Goal: Information Seeking & Learning: Learn about a topic

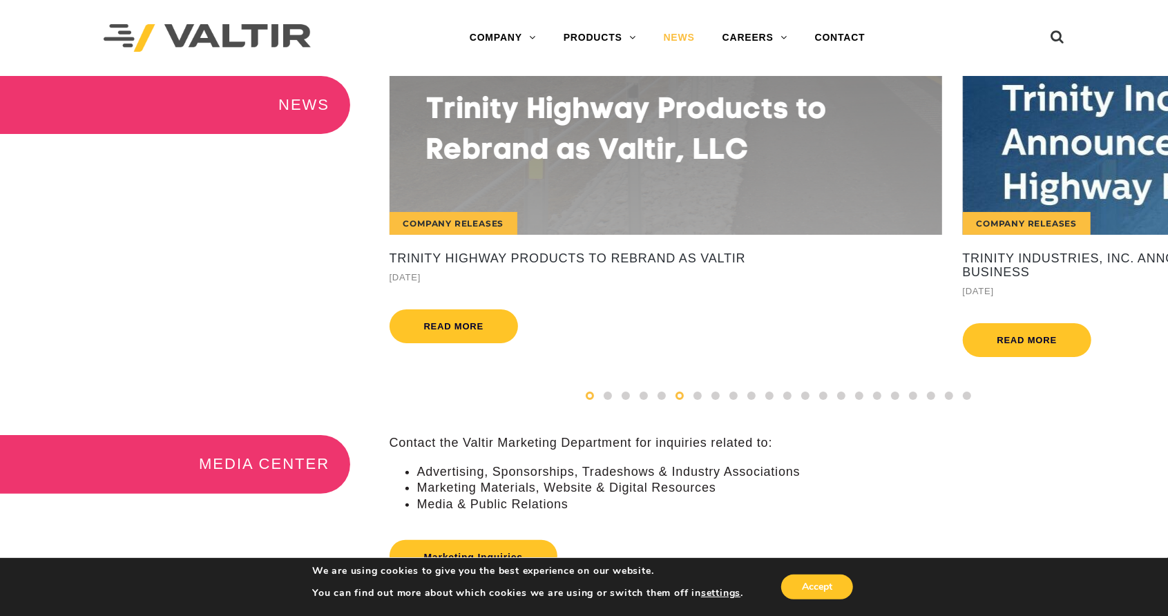
click at [592, 400] on span at bounding box center [590, 396] width 8 height 8
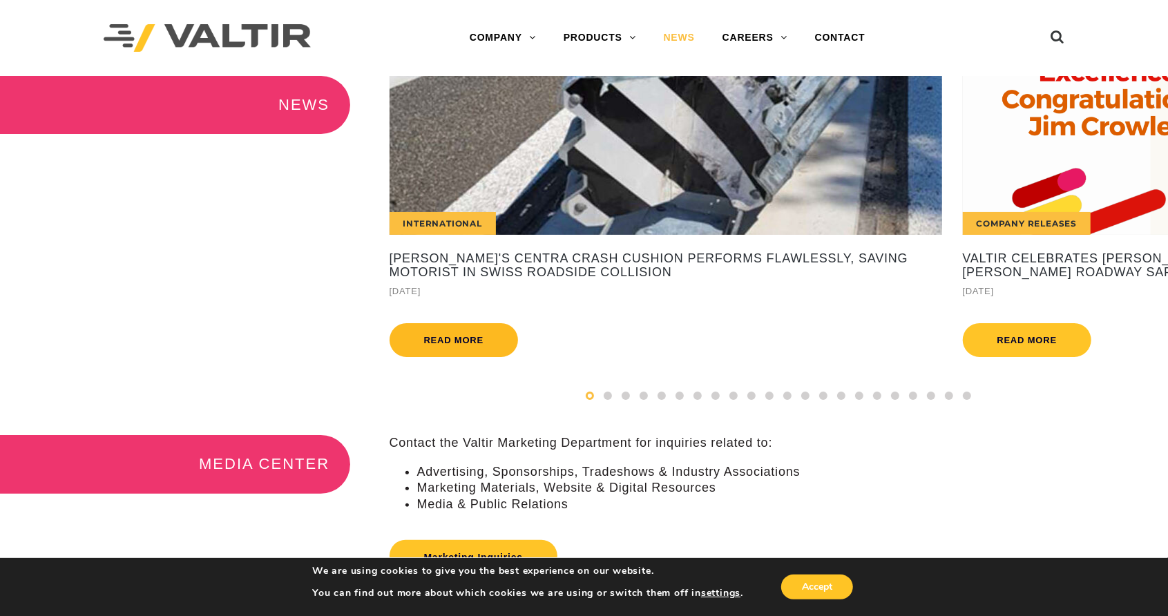
click at [431, 344] on link "Read more" at bounding box center [454, 340] width 129 height 34
click at [443, 336] on link "Read more" at bounding box center [454, 340] width 129 height 34
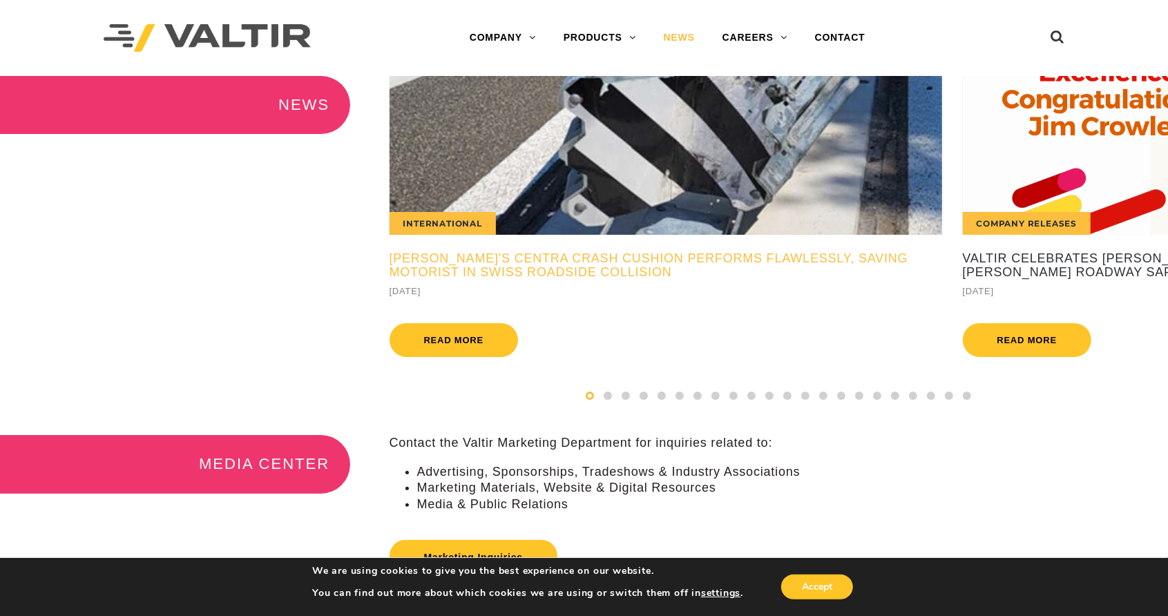
click at [477, 262] on h5 "Valtir's CENTRA Crash Cushion Performs Flawlessly, Saving Motorist in Swiss Roa…" at bounding box center [666, 266] width 552 height 28
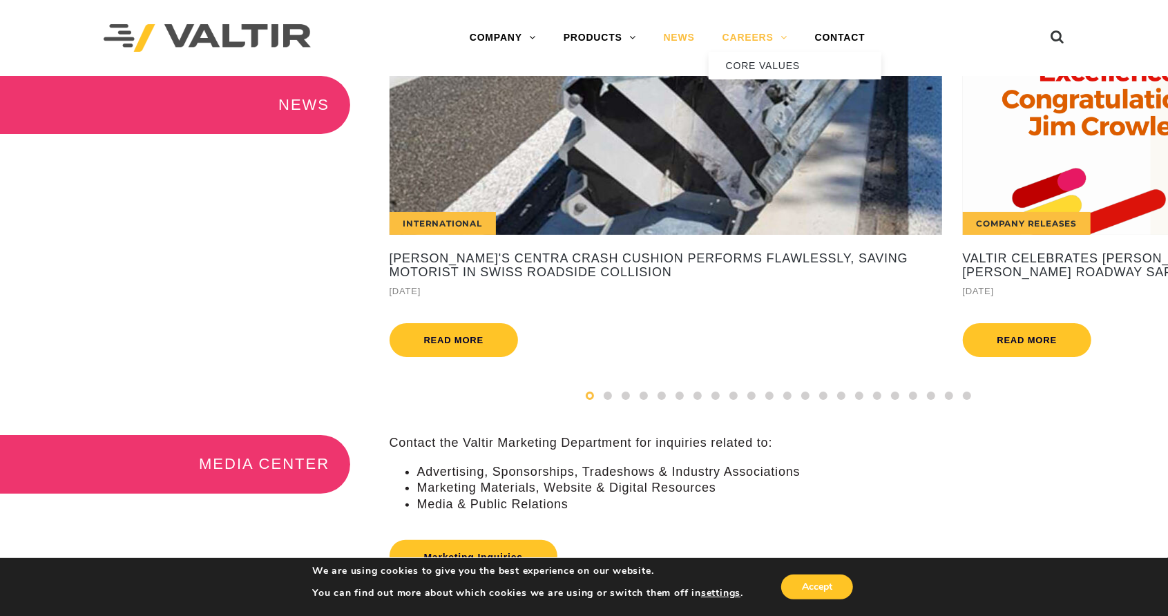
click at [743, 37] on link "CAREERS" at bounding box center [755, 38] width 93 height 28
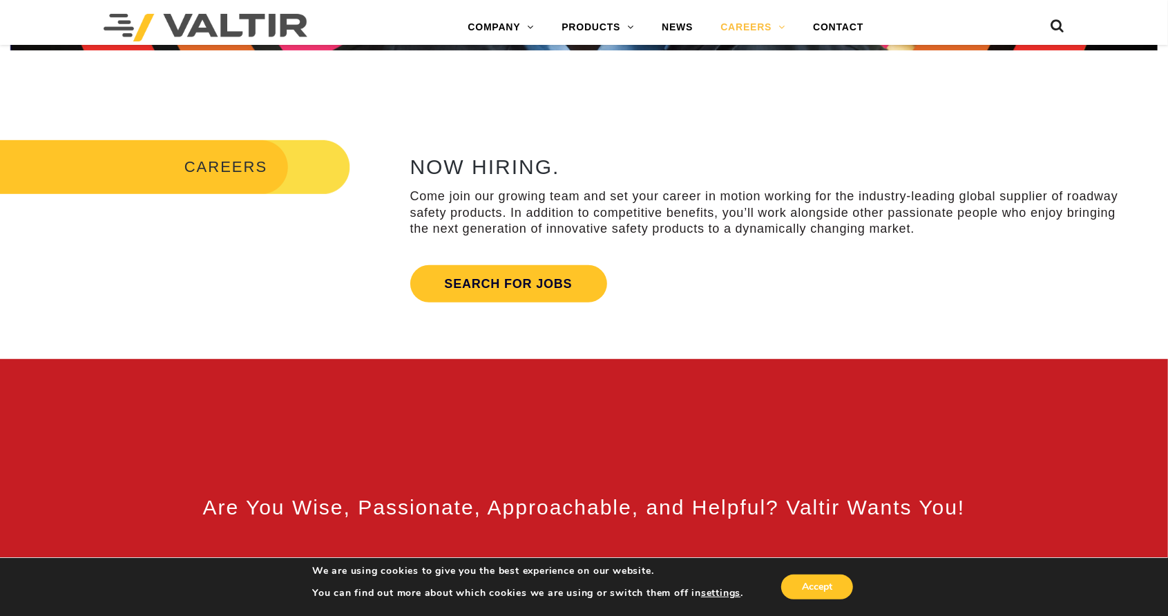
scroll to position [483, 0]
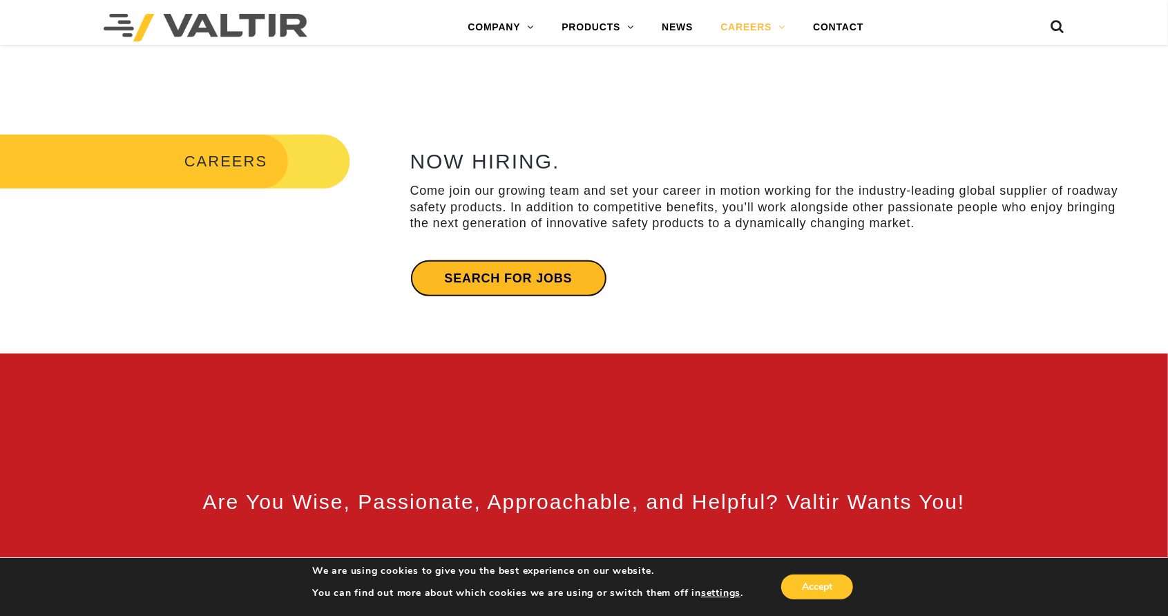
click at [525, 273] on link "Search for jobs" at bounding box center [508, 278] width 197 height 37
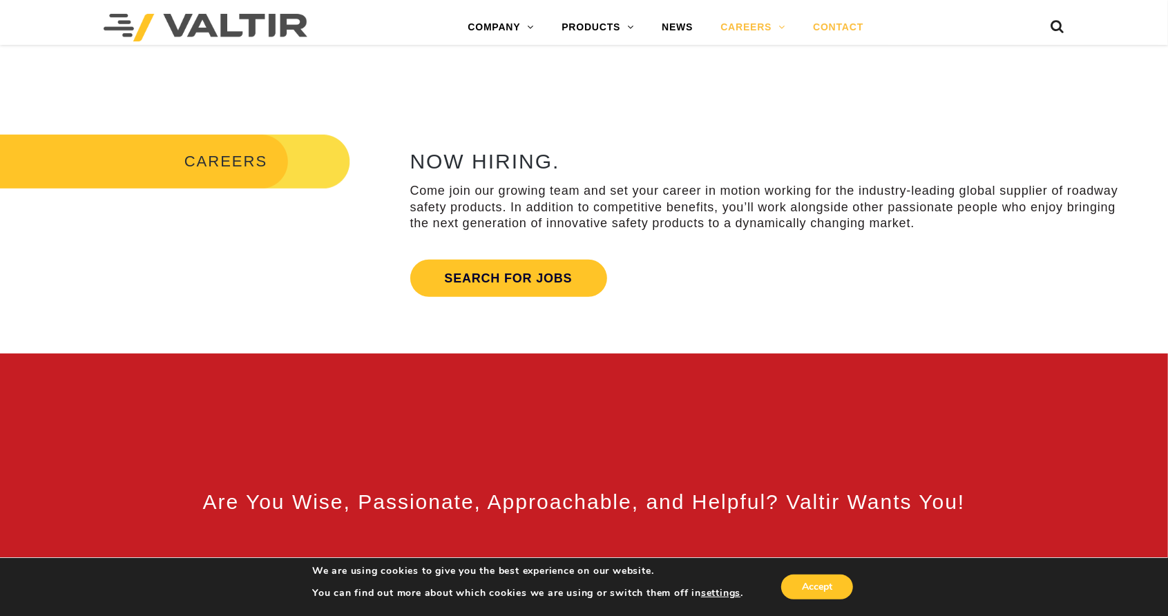
click at [839, 23] on link "CONTACT" at bounding box center [838, 28] width 78 height 28
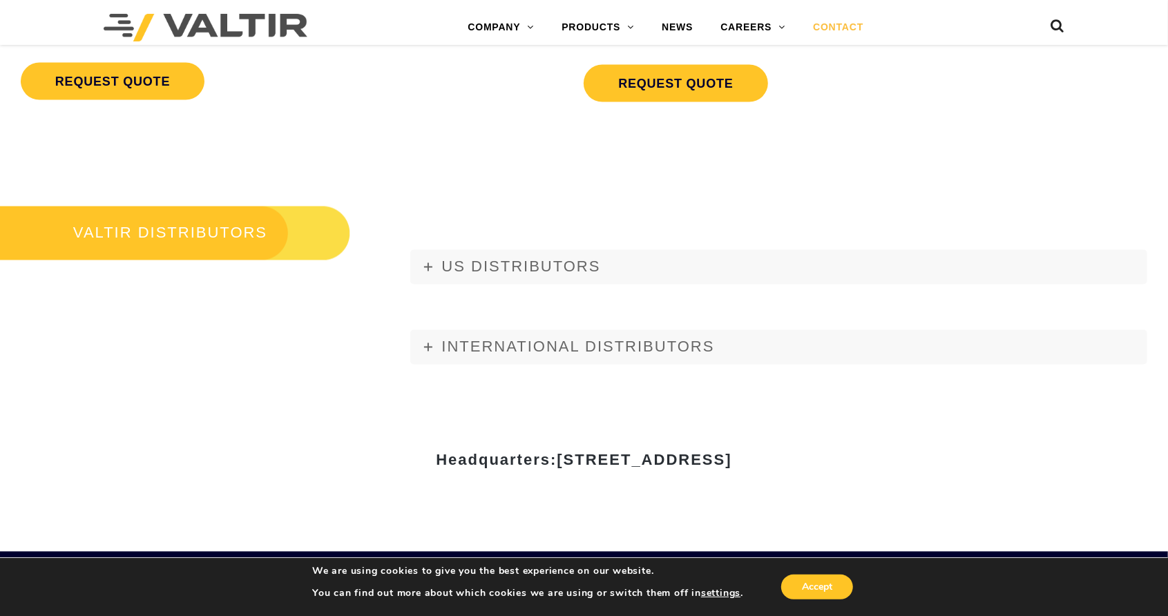
scroll to position [1519, 0]
click at [430, 268] on icon at bounding box center [428, 267] width 8 height 8
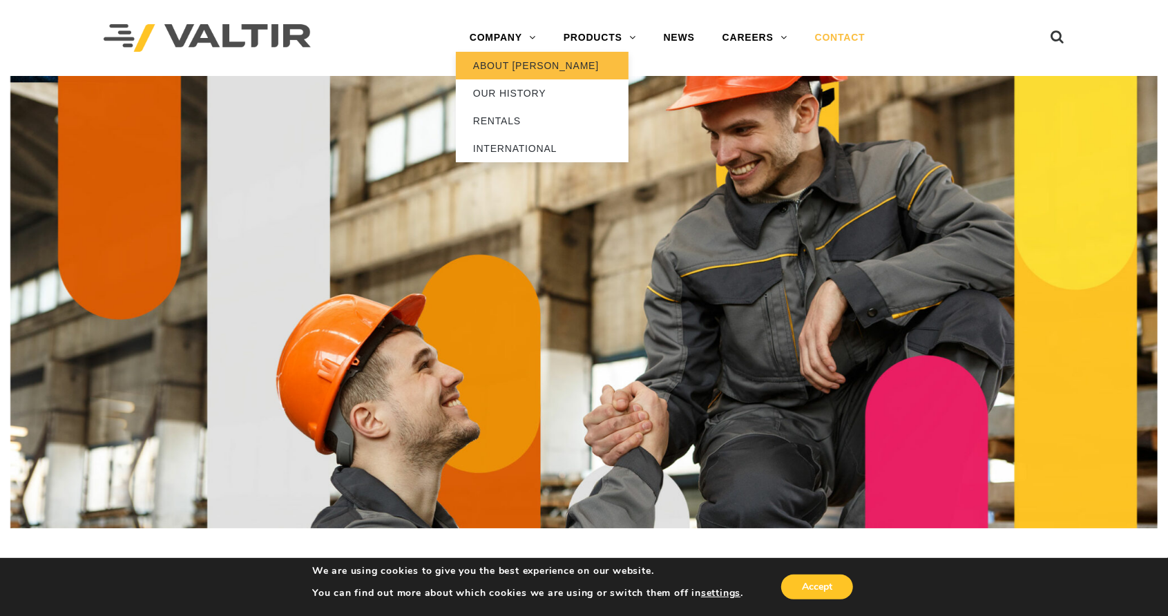
click at [525, 61] on link "ABOUT [PERSON_NAME]" at bounding box center [542, 66] width 173 height 28
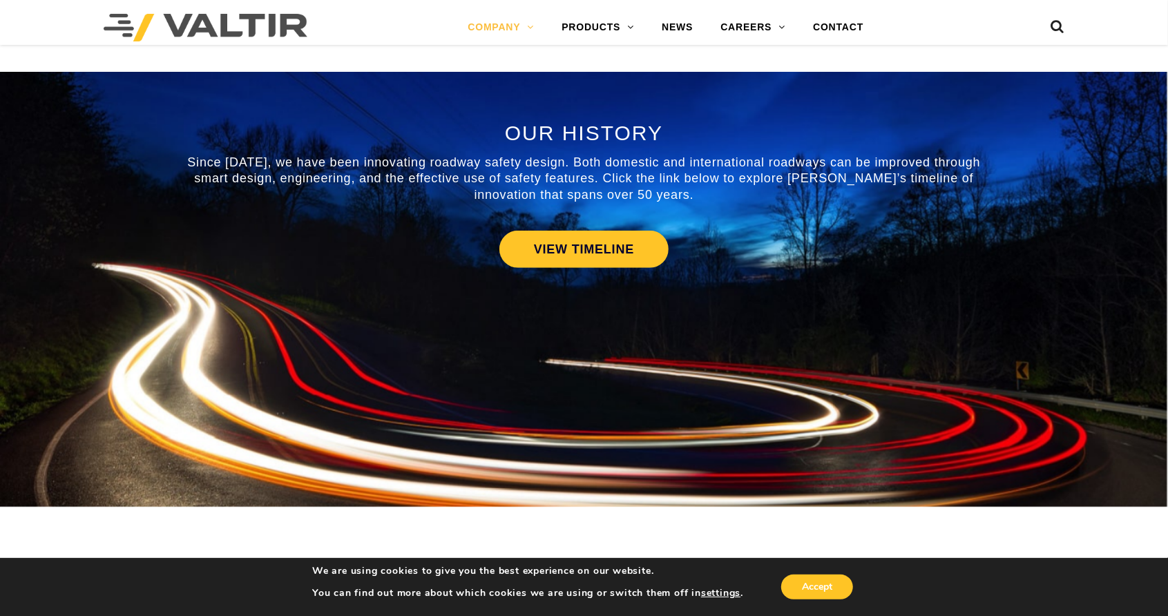
scroll to position [622, 0]
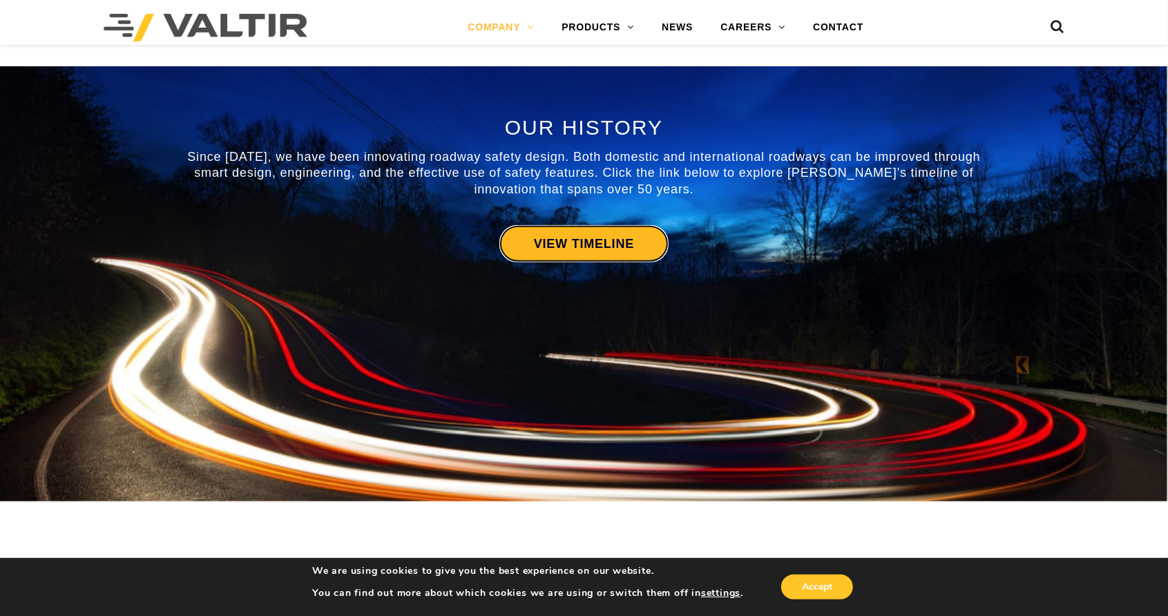
click at [586, 240] on link "VIEW TIMELINE" at bounding box center [583, 243] width 169 height 37
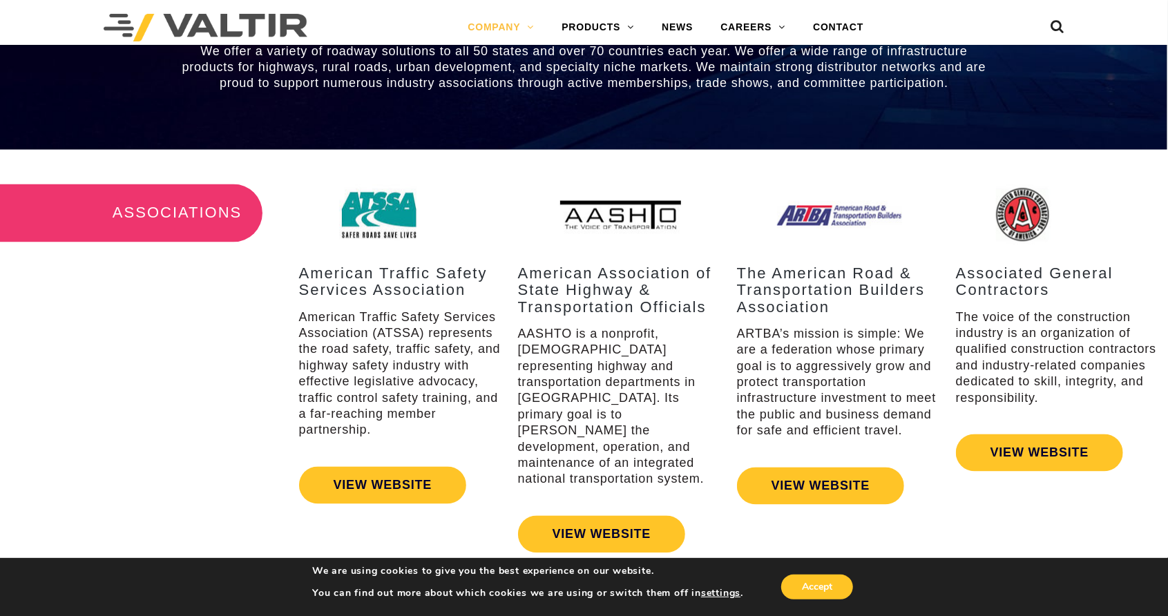
scroll to position [1366, 0]
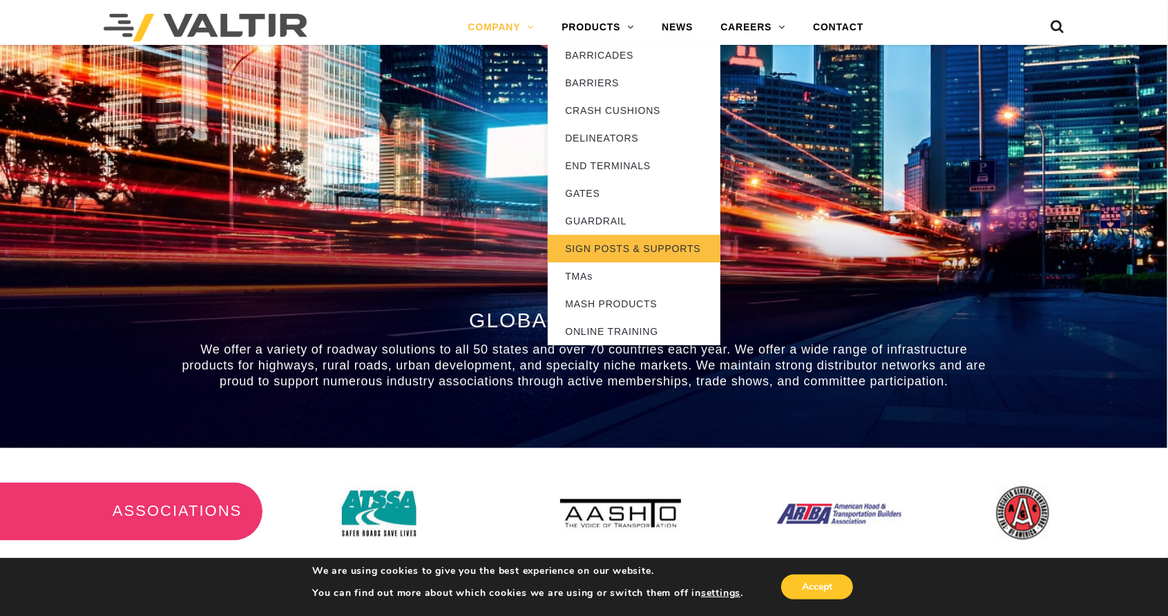
click at [611, 240] on link "SIGN POSTS & SUPPORTS" at bounding box center [634, 249] width 173 height 28
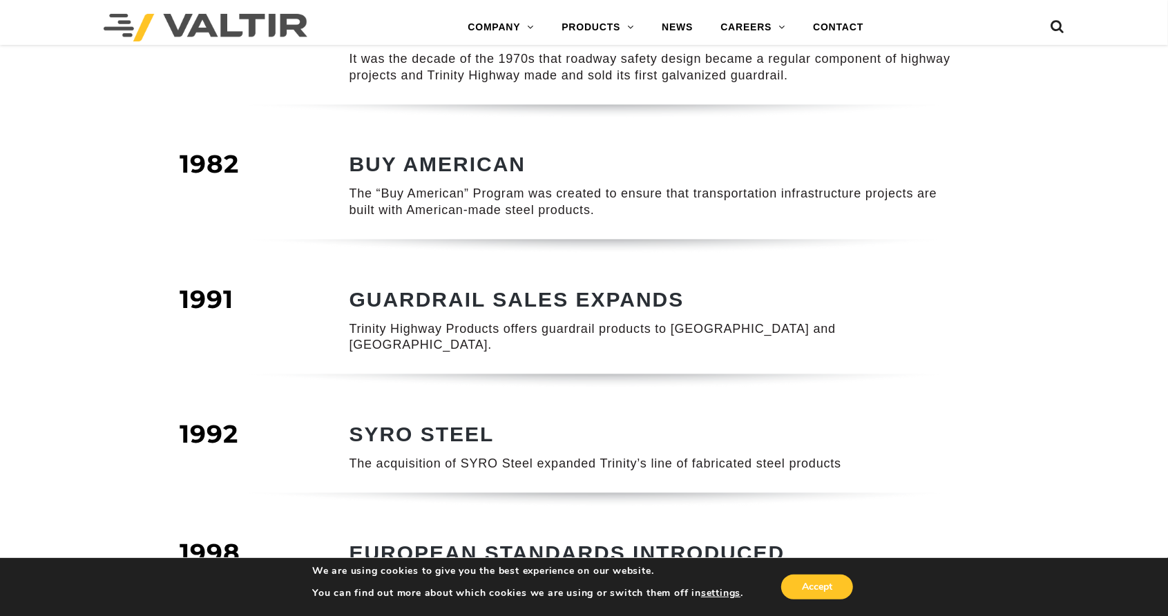
scroll to position [345, 0]
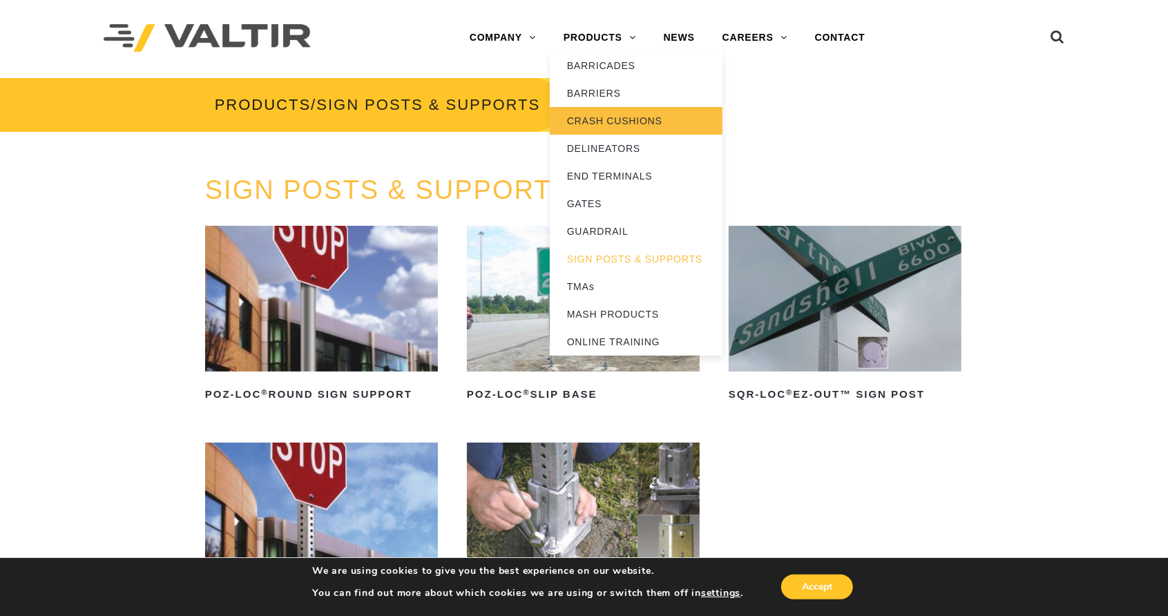
click at [602, 119] on link "CRASH CUSHIONS" at bounding box center [636, 121] width 173 height 28
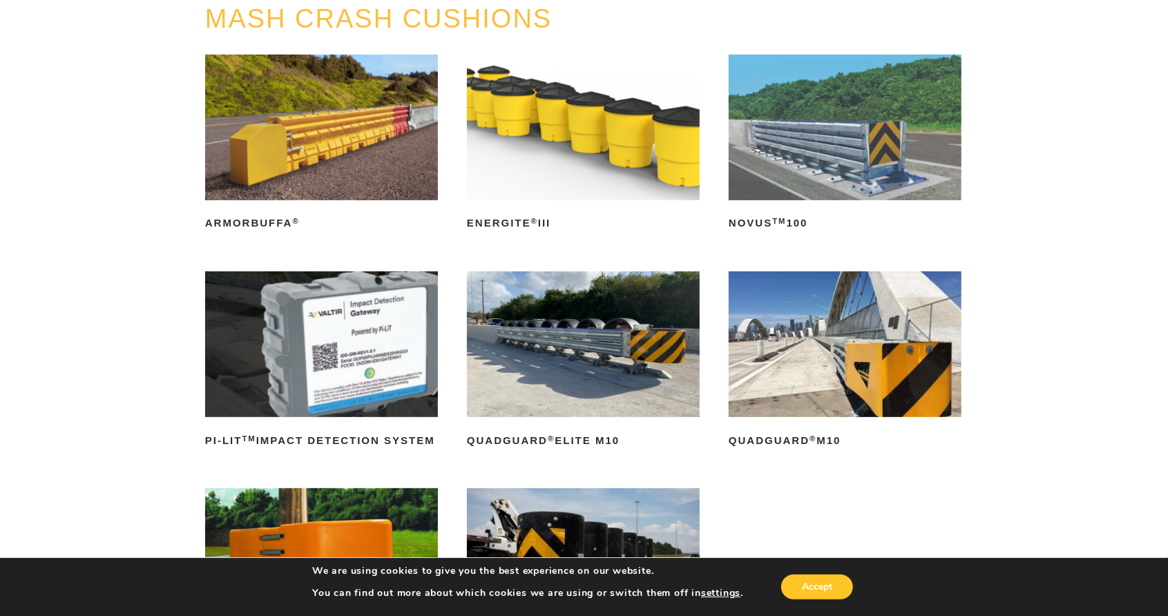
scroll to position [138, 0]
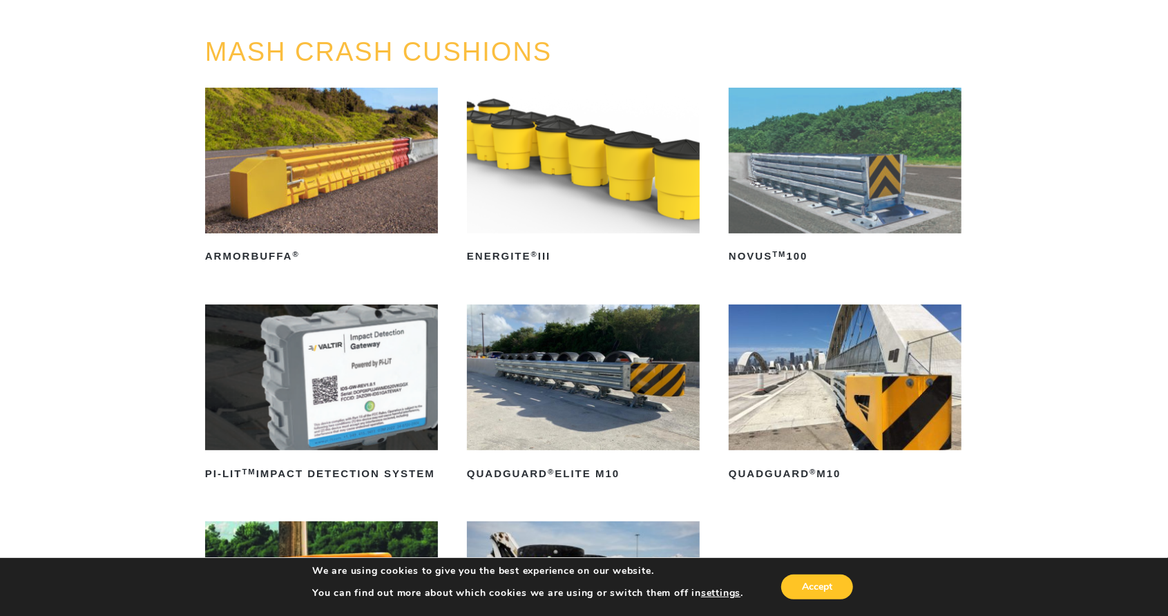
click at [801, 166] on img at bounding box center [845, 161] width 233 height 146
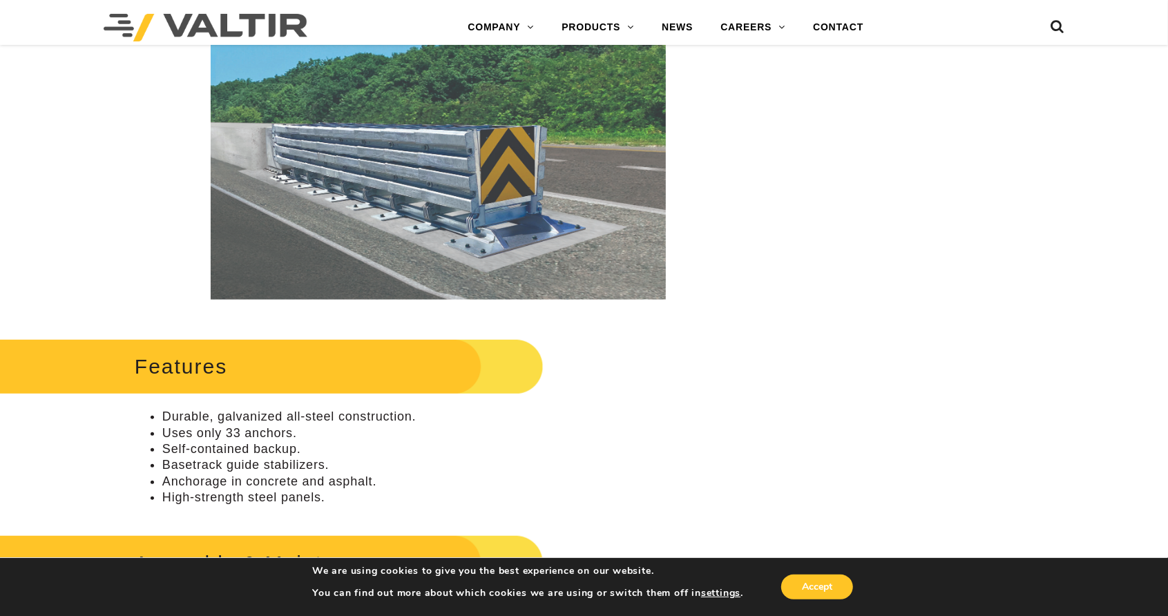
scroll to position [345, 0]
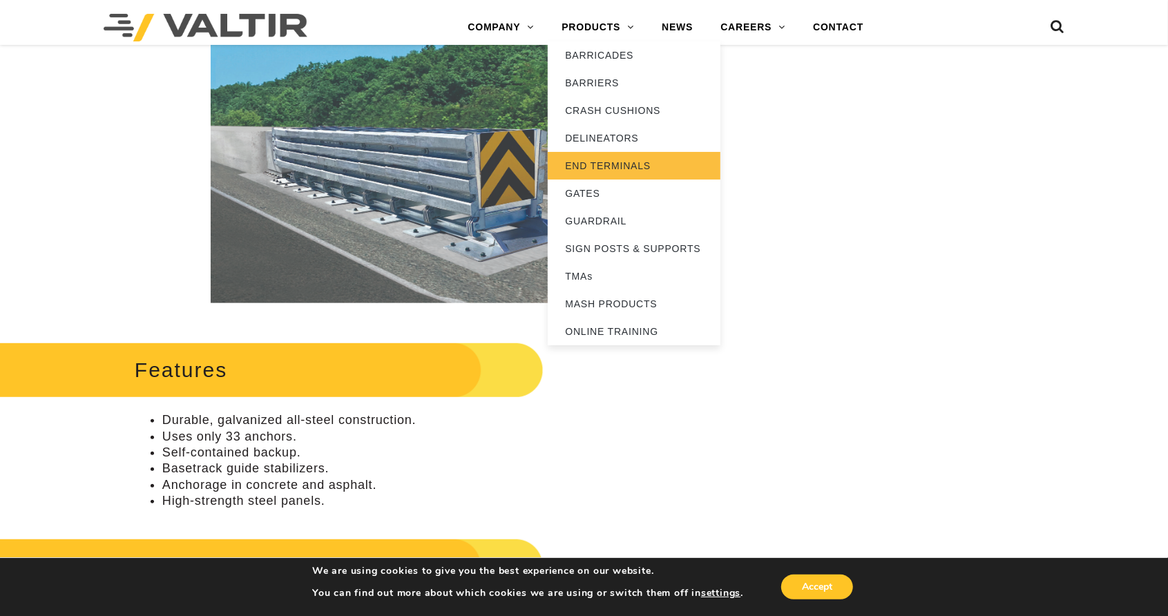
click at [598, 164] on link "END TERMINALS" at bounding box center [634, 166] width 173 height 28
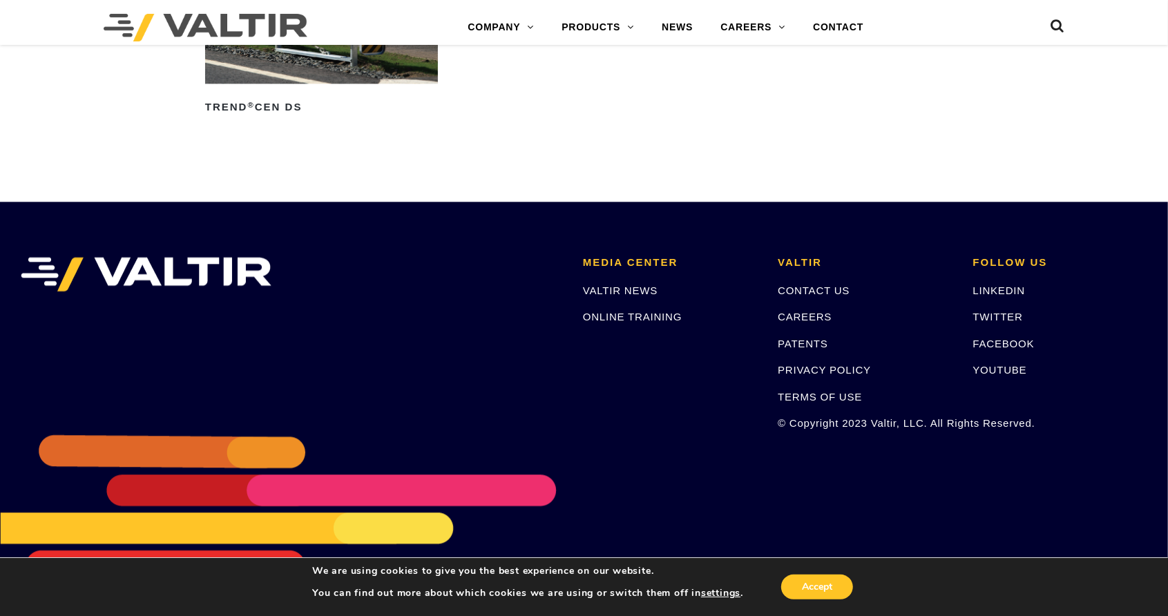
scroll to position [2084, 0]
click at [610, 291] on link "VALTIR NEWS" at bounding box center [620, 291] width 75 height 12
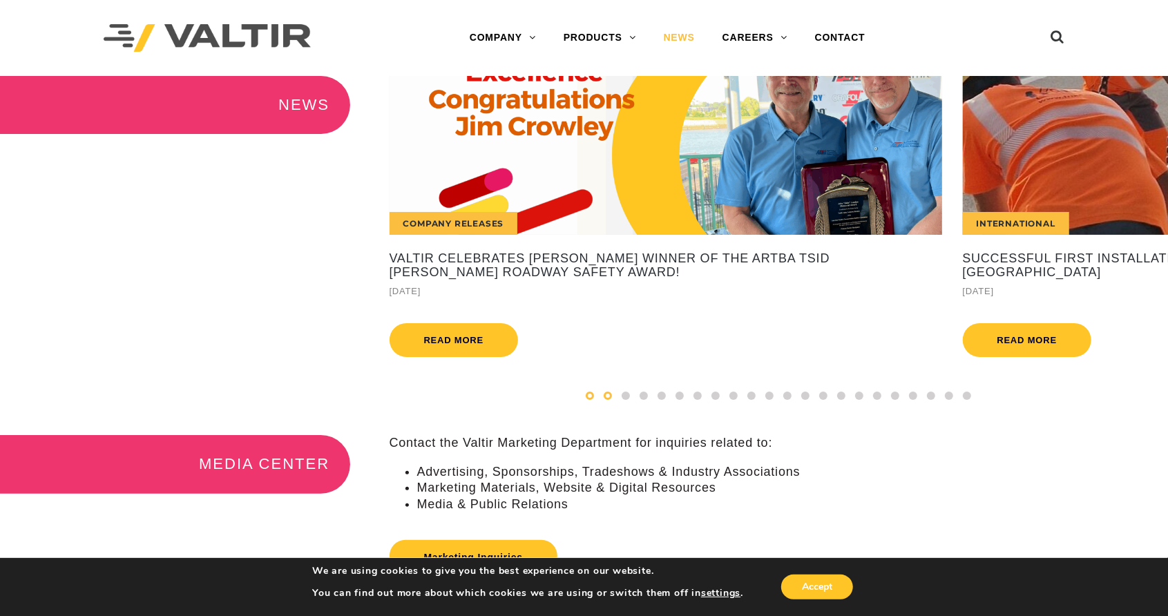
click at [586, 400] on span at bounding box center [590, 396] width 8 height 8
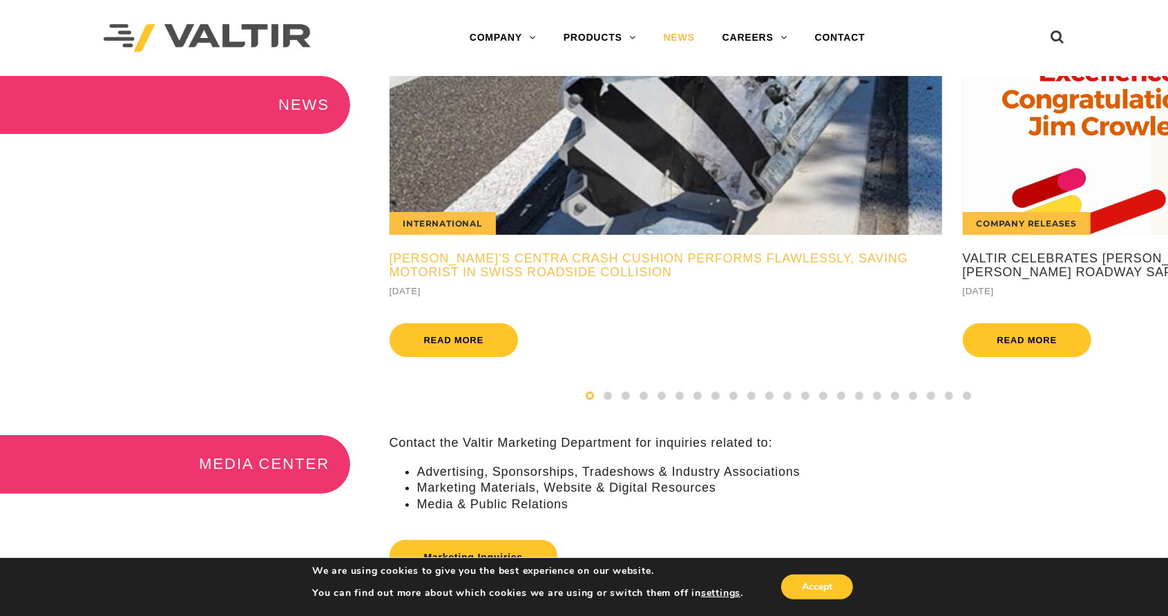
click at [480, 255] on h5 "Valtir's CENTRA Crash Cushion Performs Flawlessly, Saving Motorist in Swiss Roa…" at bounding box center [666, 266] width 552 height 28
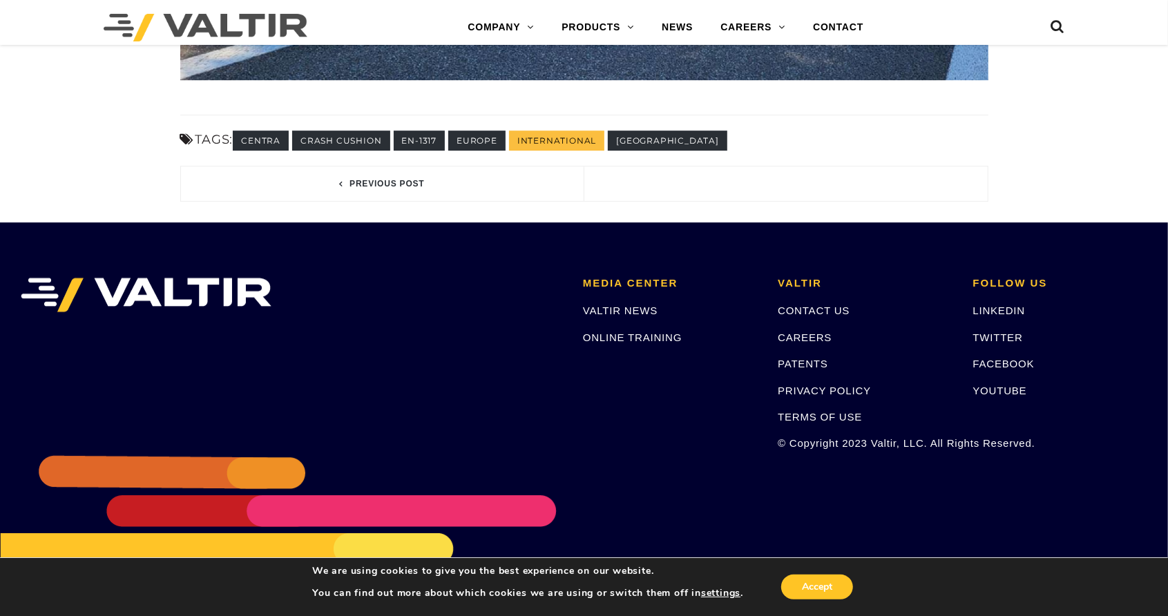
scroll to position [2786, 0]
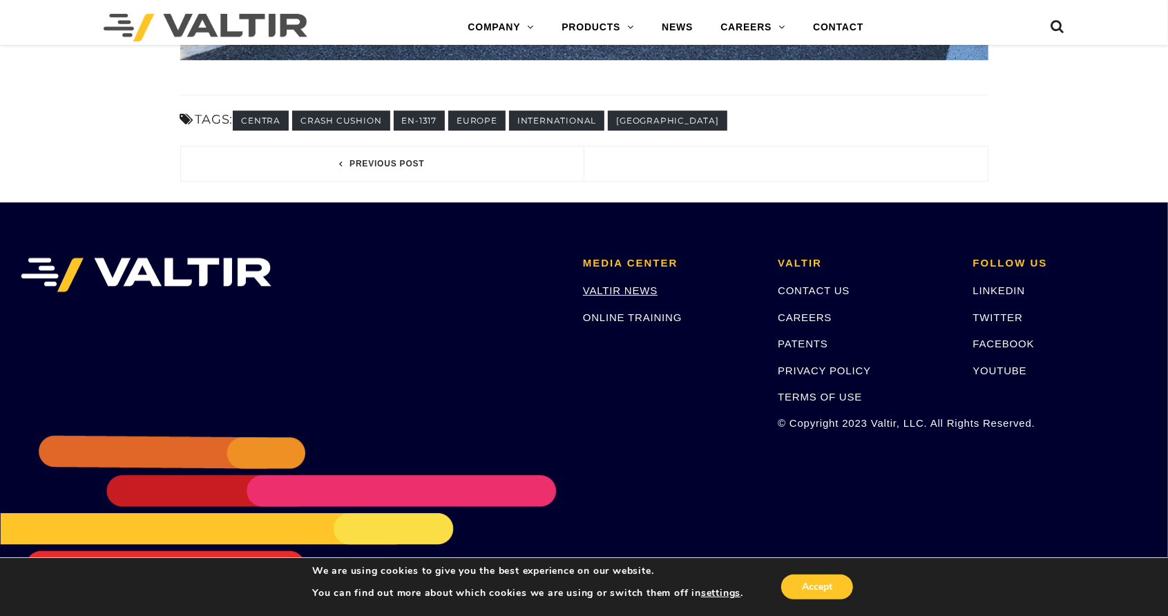
click at [600, 287] on link "VALTIR NEWS" at bounding box center [620, 291] width 75 height 12
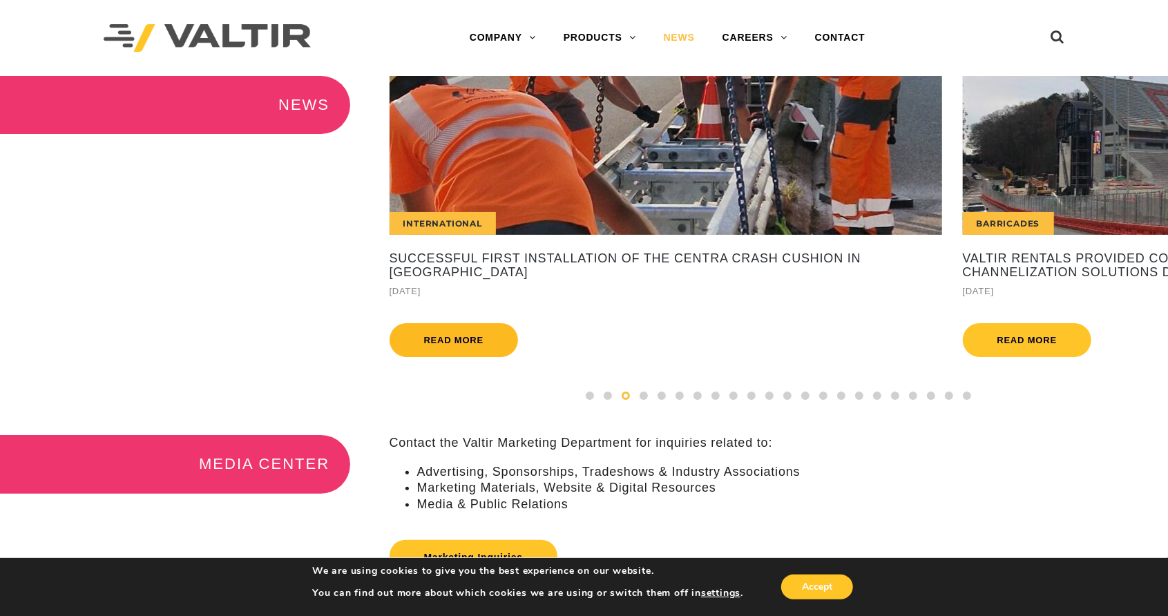
click at [471, 341] on link "Read more" at bounding box center [454, 340] width 129 height 34
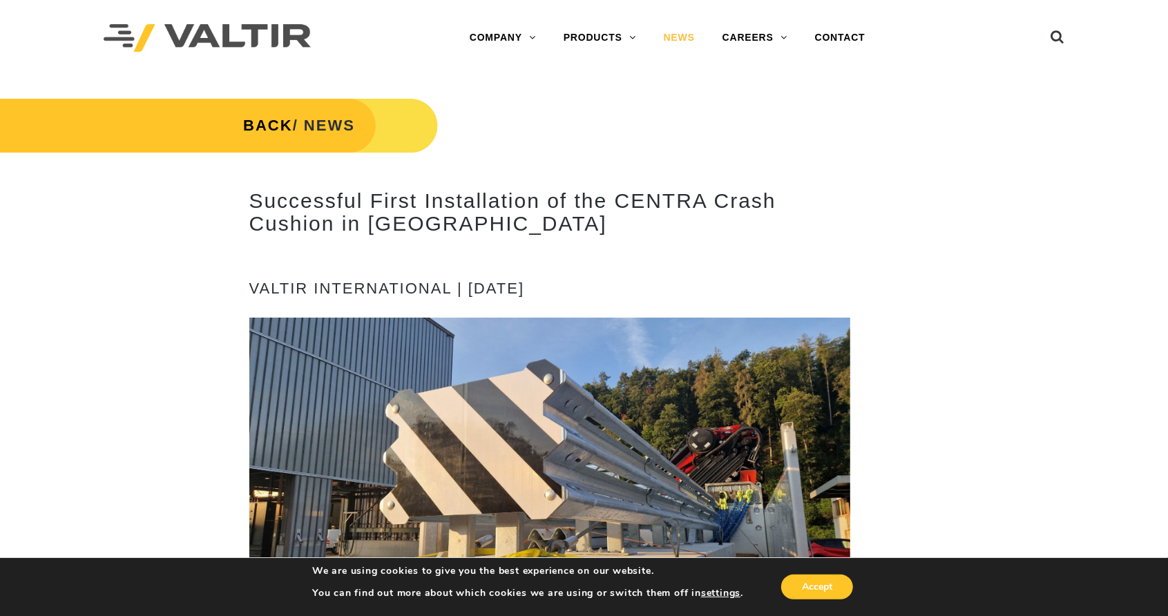
click at [680, 37] on link "NEWS" at bounding box center [679, 38] width 59 height 28
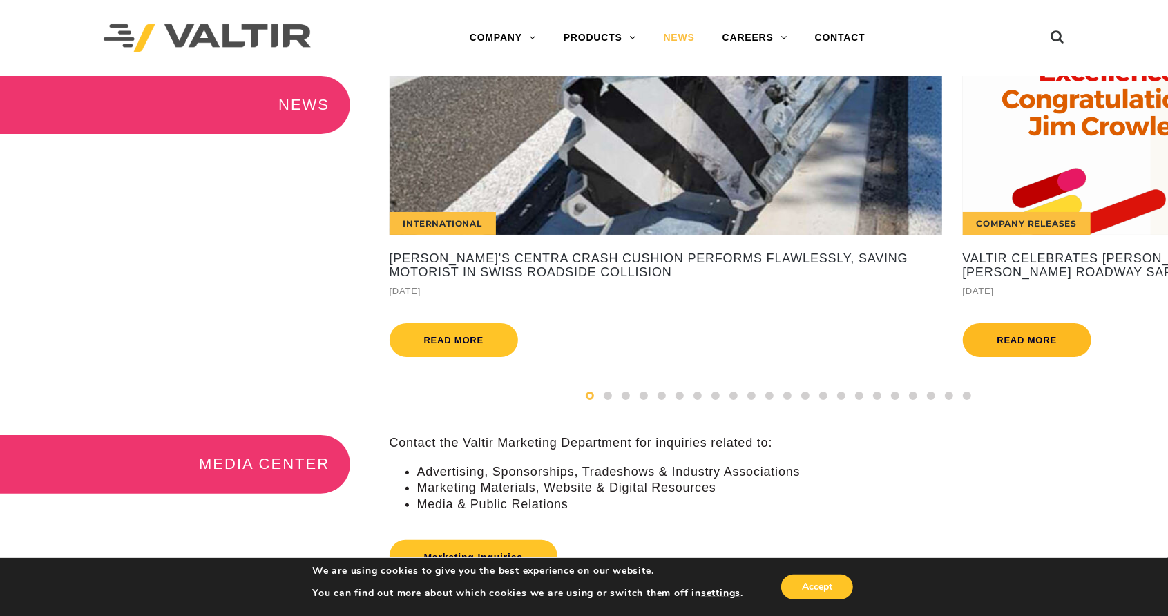
click at [1015, 334] on link "Read more" at bounding box center [1027, 340] width 129 height 34
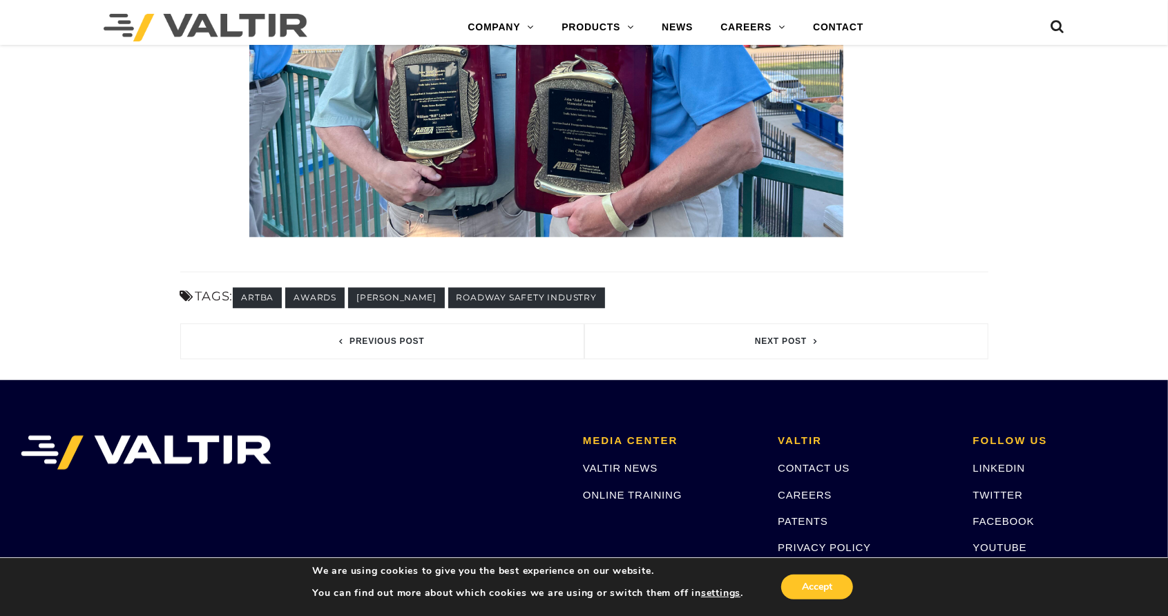
scroll to position [1934, 0]
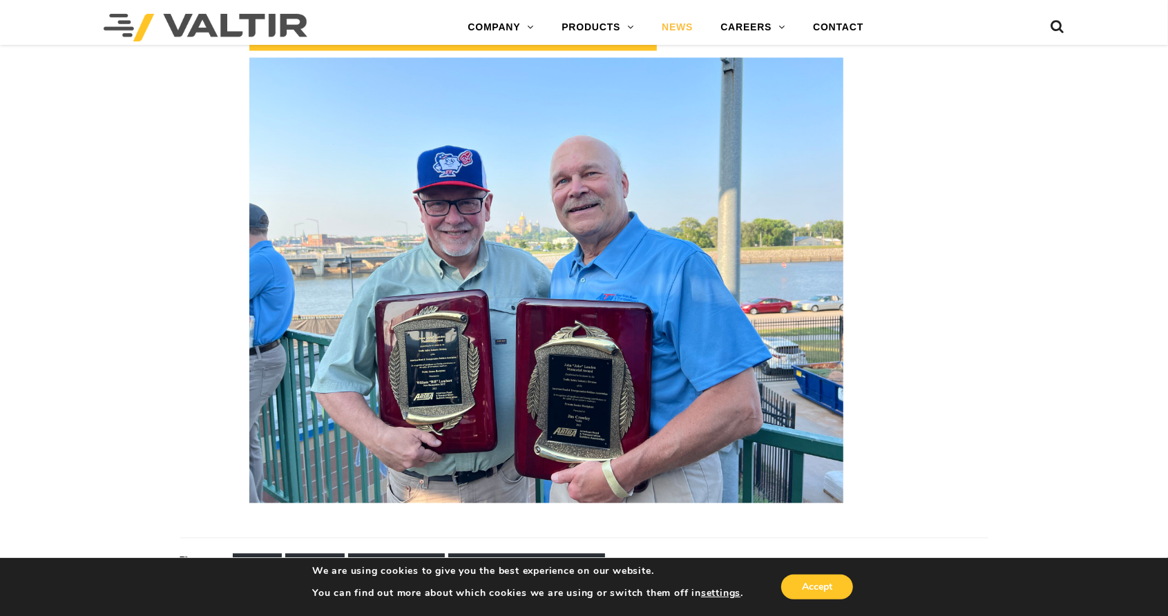
click at [670, 21] on link "NEWS" at bounding box center [677, 28] width 59 height 28
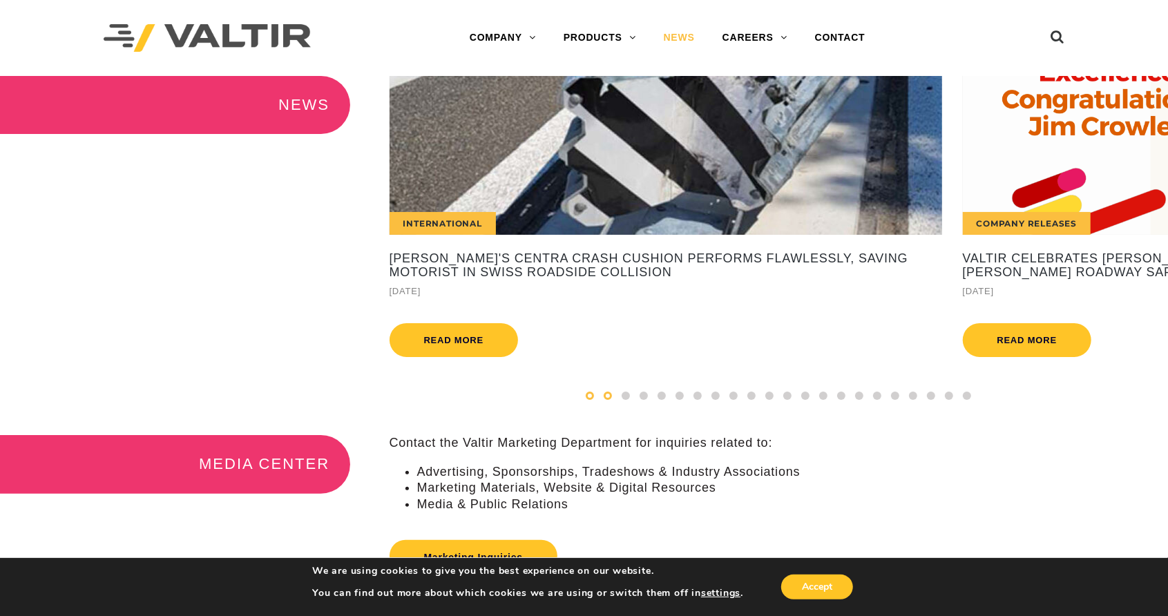
click at [602, 403] on div at bounding box center [608, 395] width 18 height 15
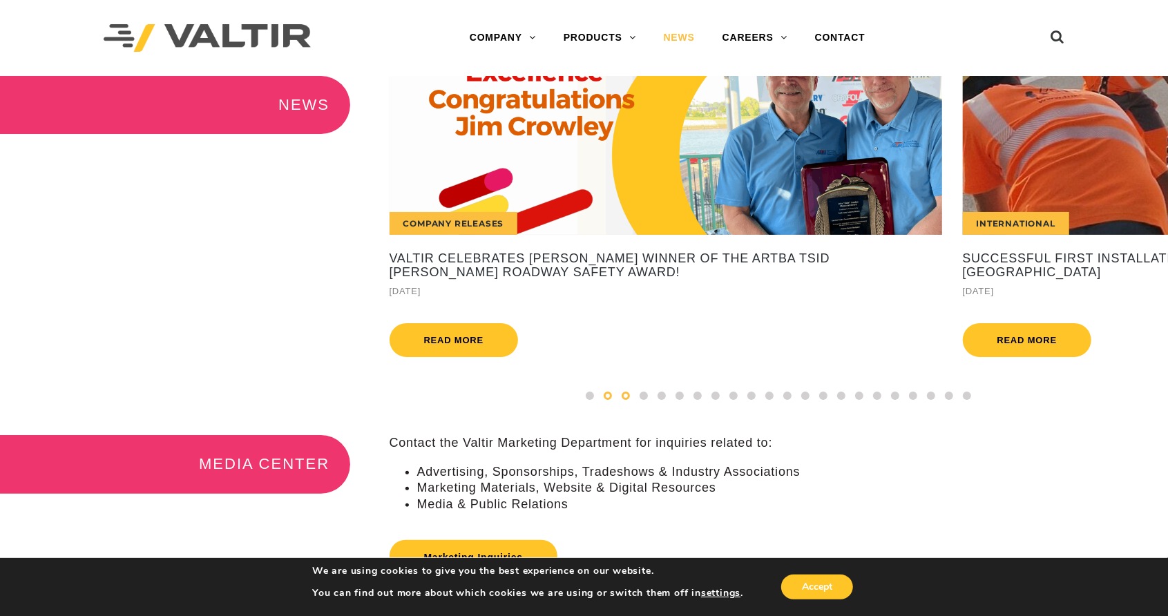
click at [626, 400] on span at bounding box center [626, 396] width 8 height 8
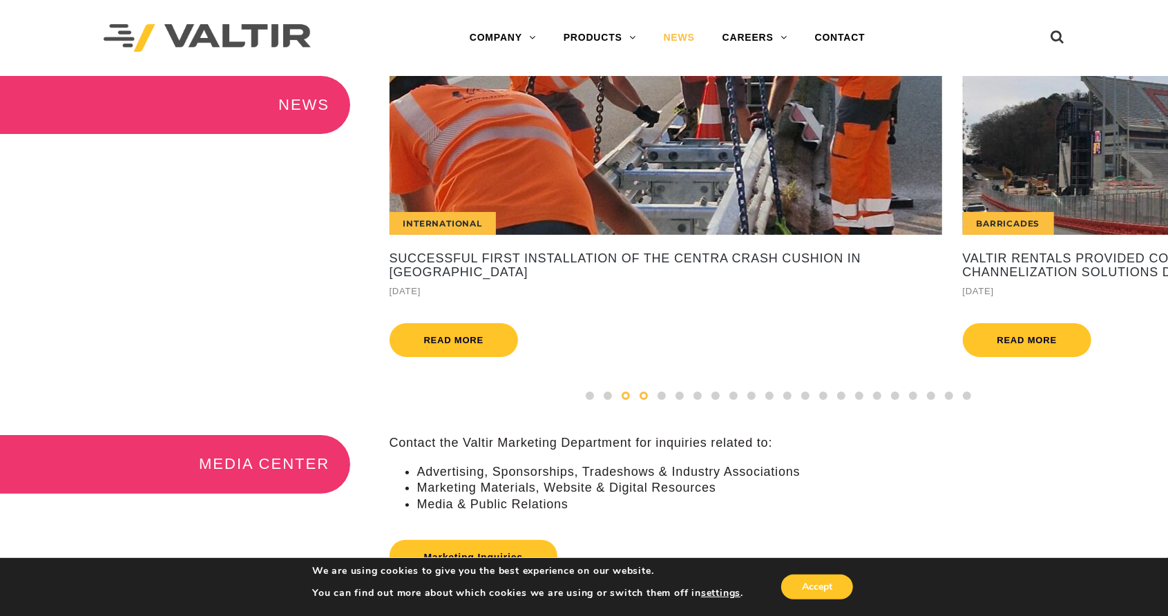
click at [639, 403] on div at bounding box center [644, 395] width 18 height 15
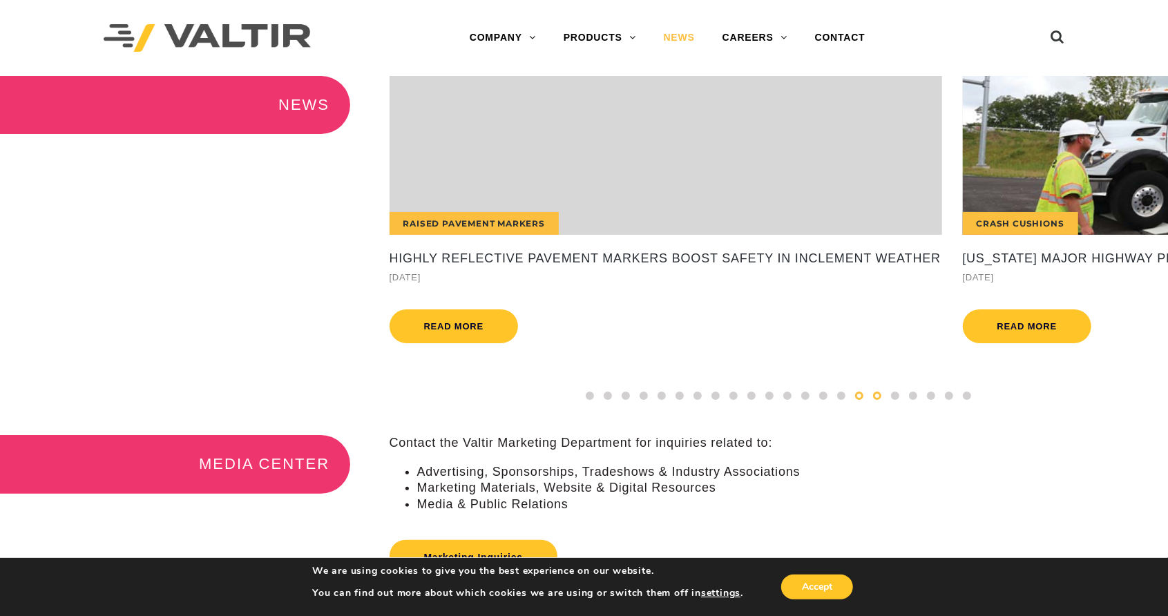
click at [879, 400] on span at bounding box center [877, 396] width 8 height 8
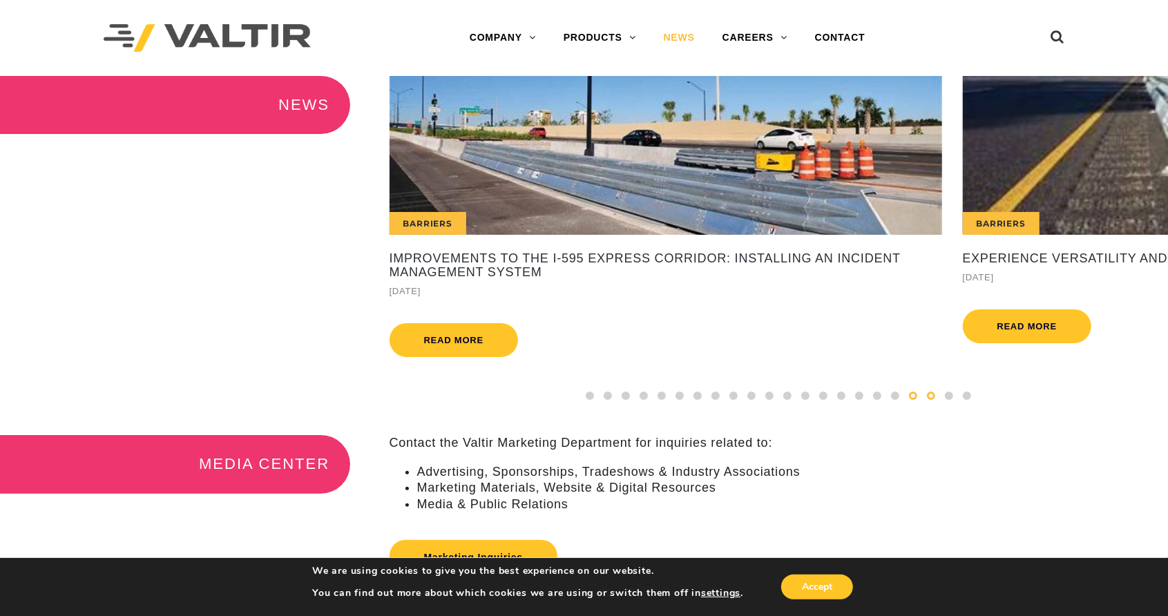
click at [930, 400] on span at bounding box center [931, 396] width 8 height 8
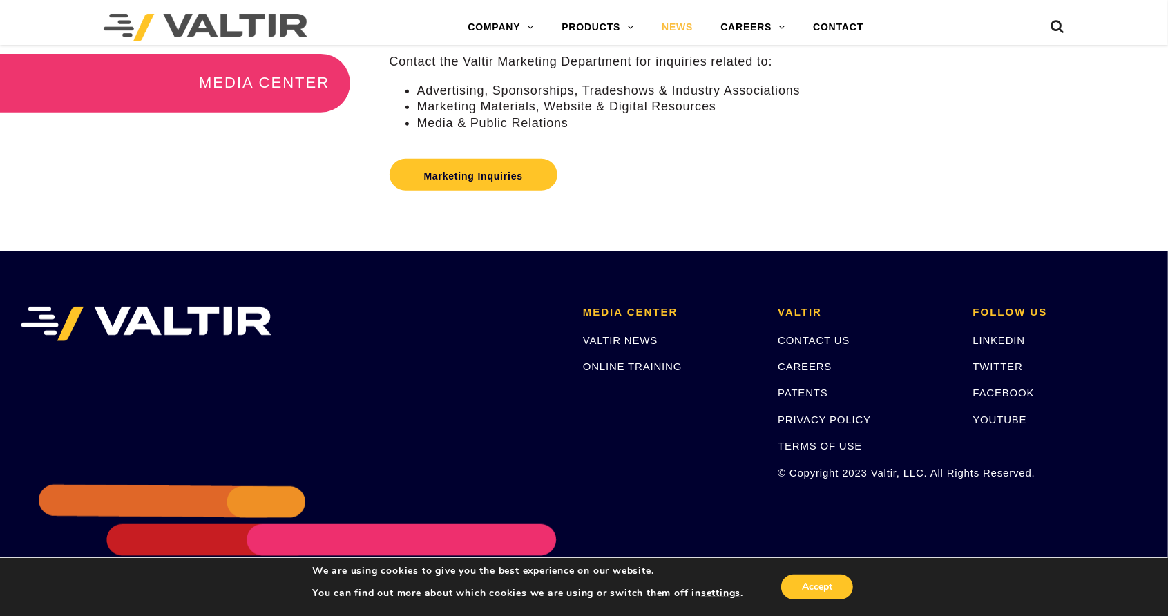
scroll to position [375, 0]
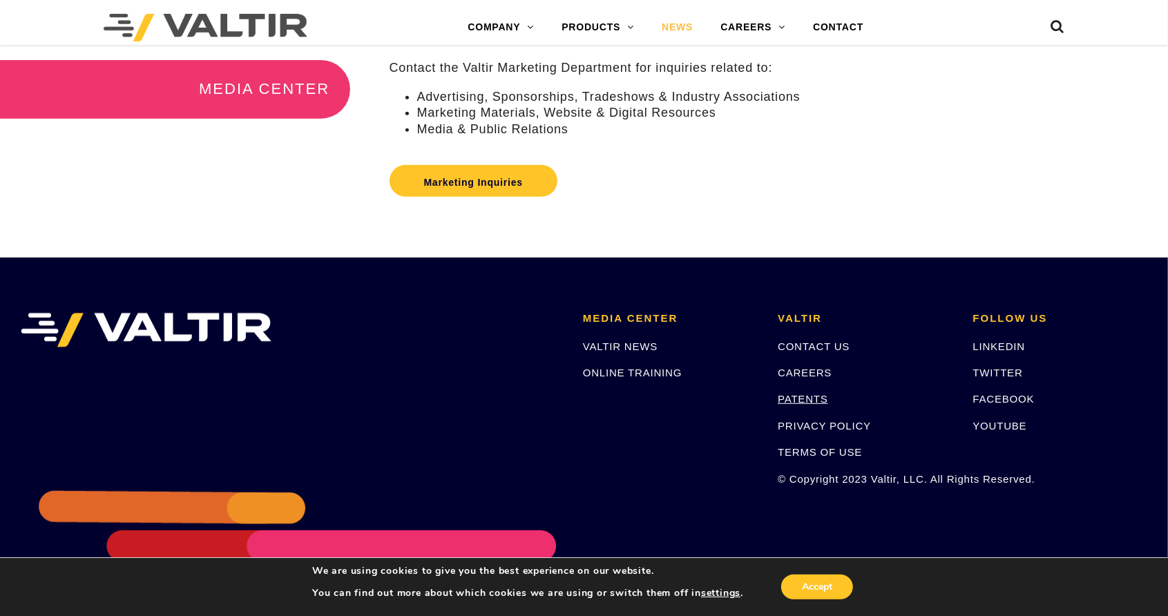
click at [787, 405] on link "PATENTS" at bounding box center [803, 399] width 50 height 12
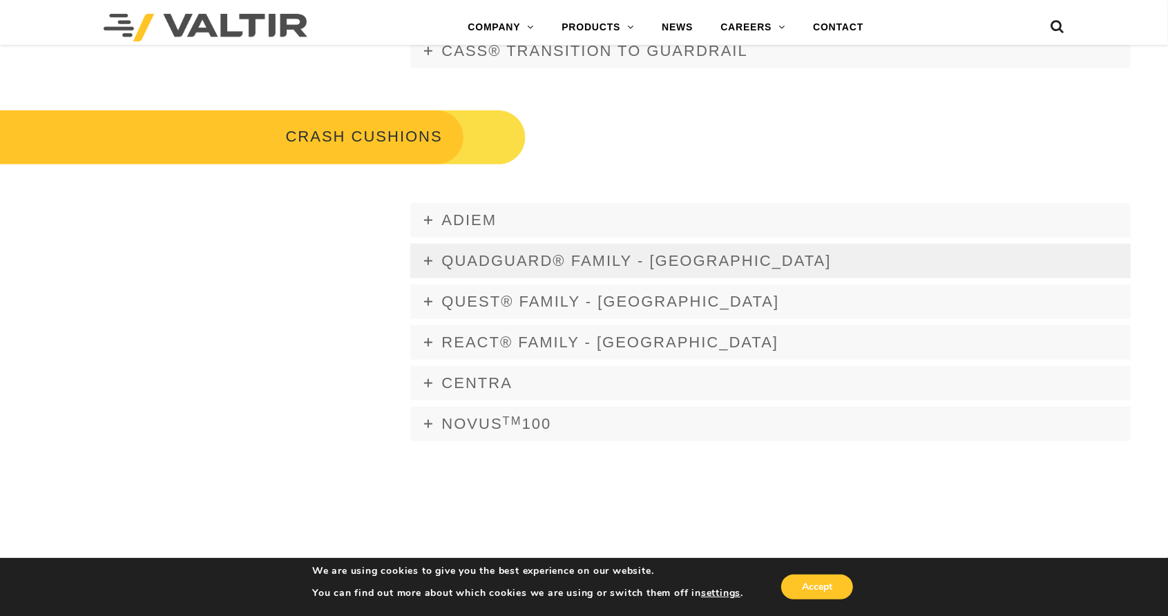
scroll to position [967, 0]
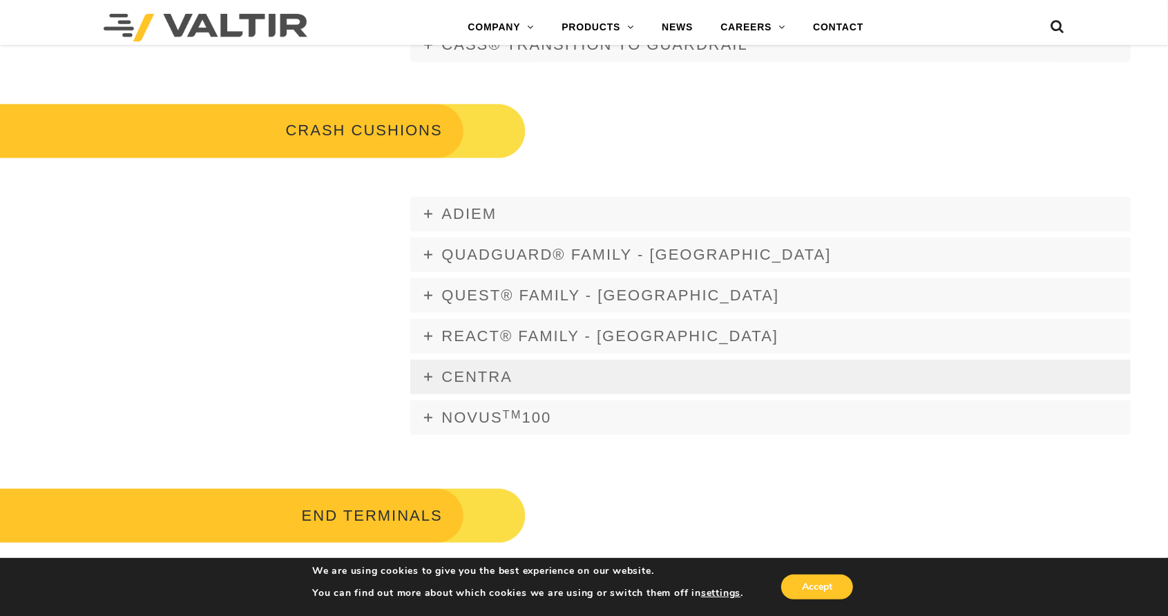
click at [430, 376] on icon at bounding box center [428, 377] width 8 height 8
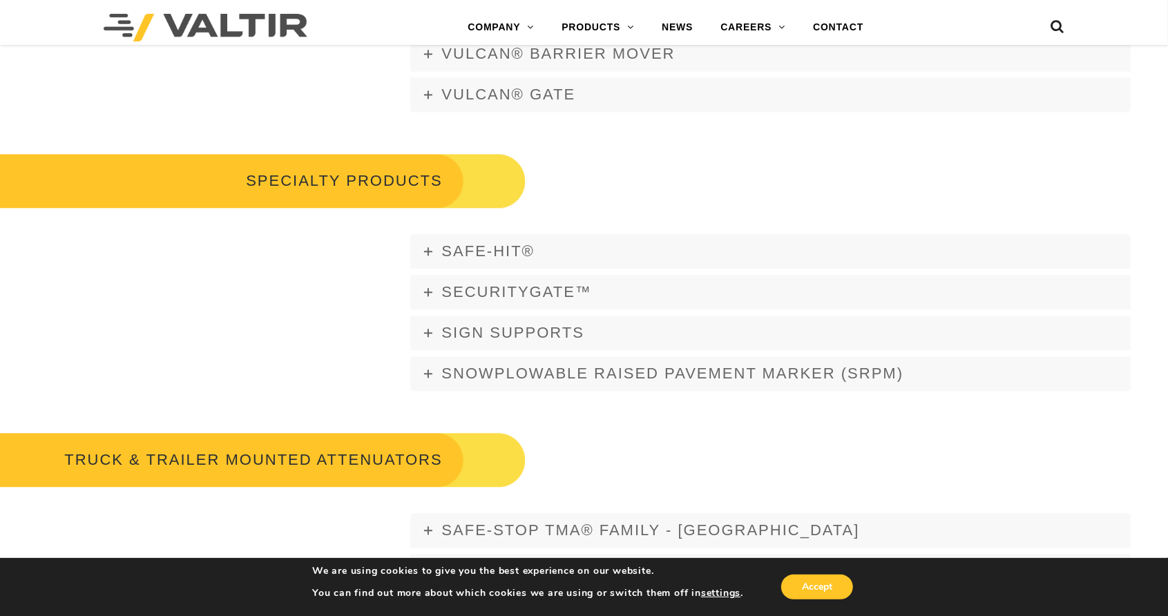
scroll to position [2072, 0]
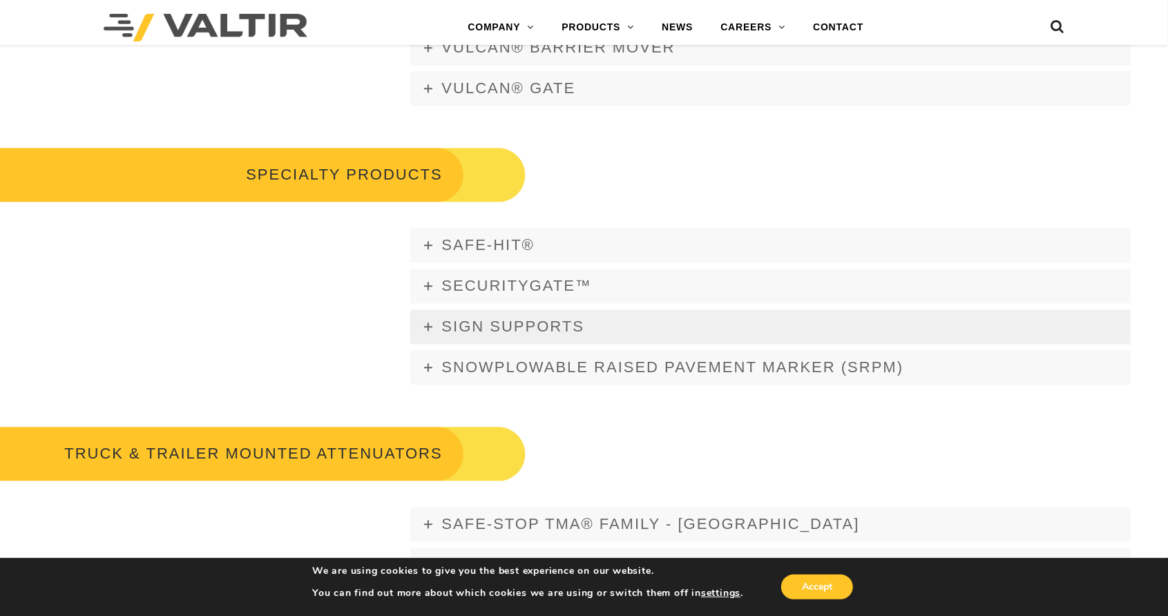
click at [427, 326] on icon at bounding box center [428, 327] width 8 height 8
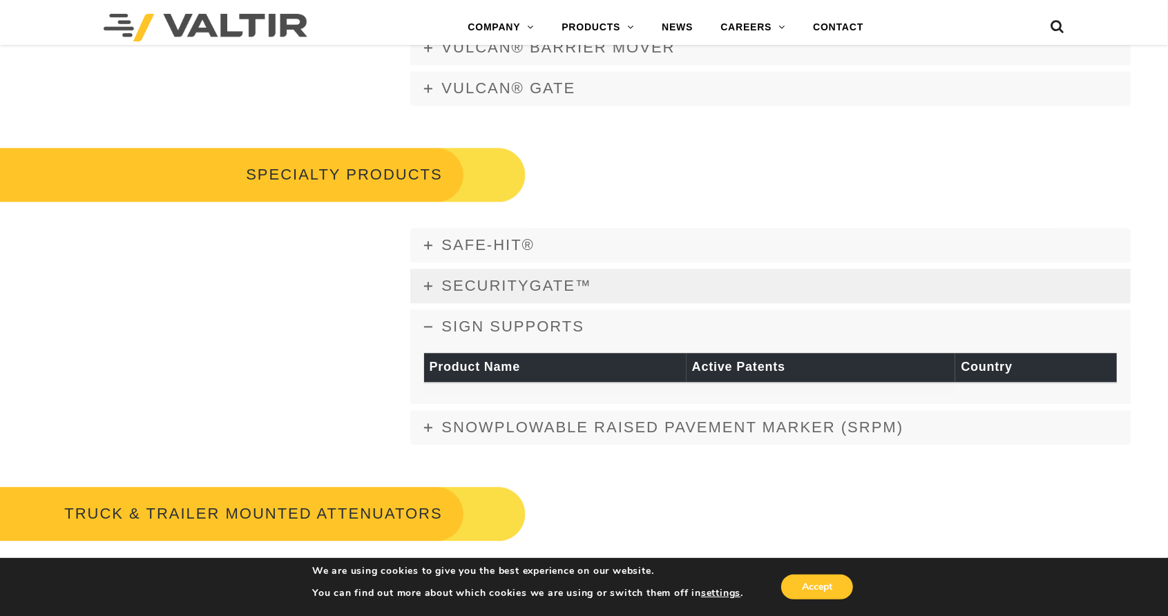
click at [427, 283] on icon at bounding box center [428, 286] width 8 height 8
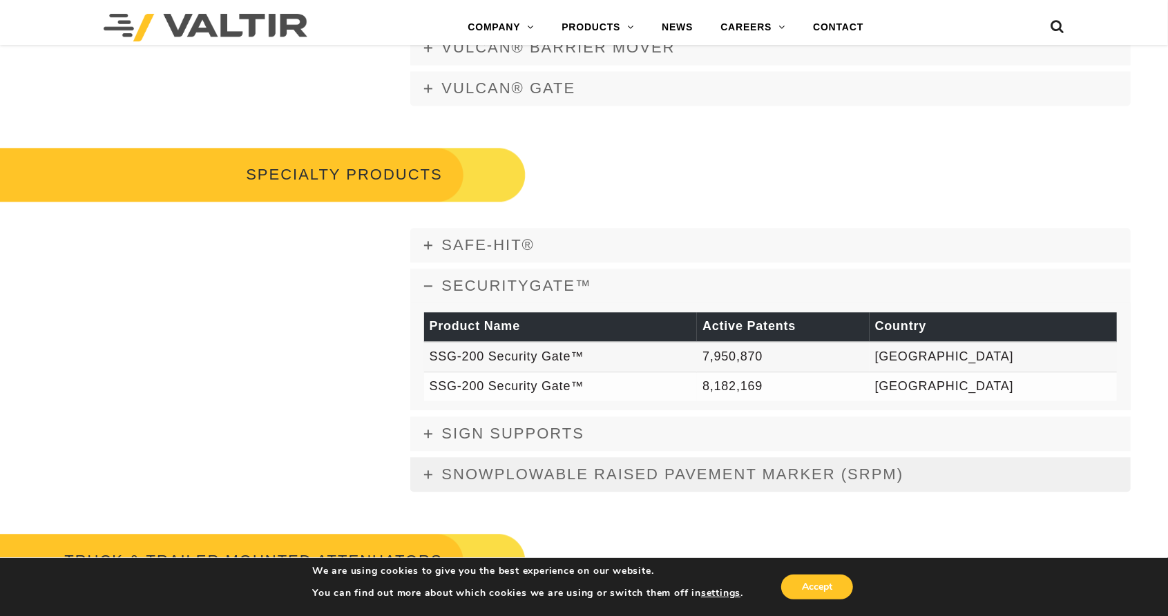
click at [429, 475] on icon at bounding box center [428, 474] width 8 height 8
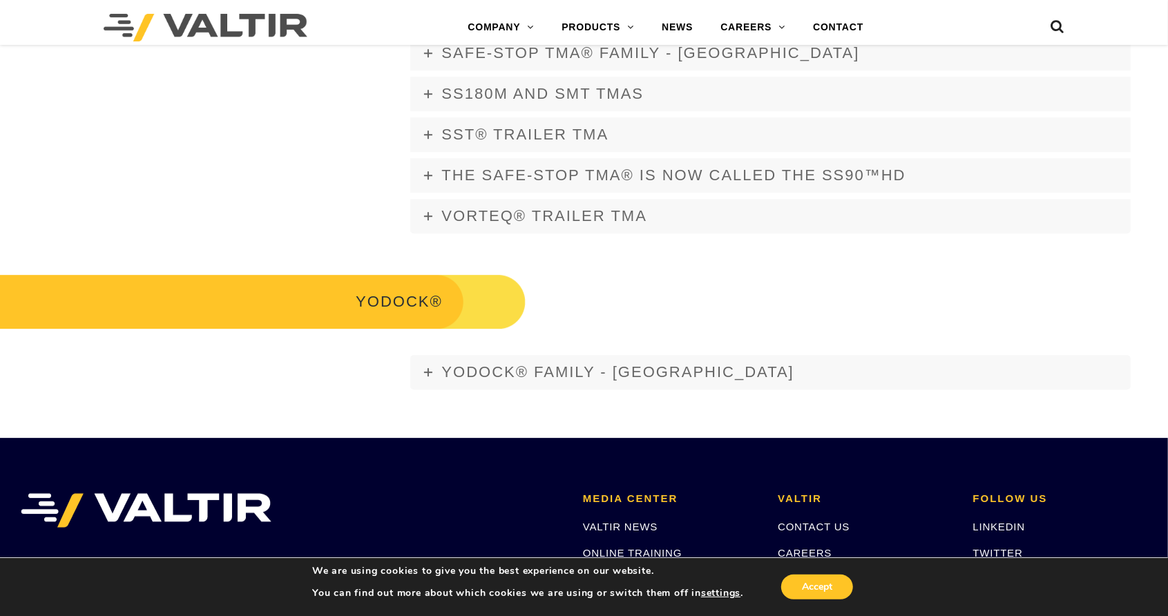
scroll to position [2624, 0]
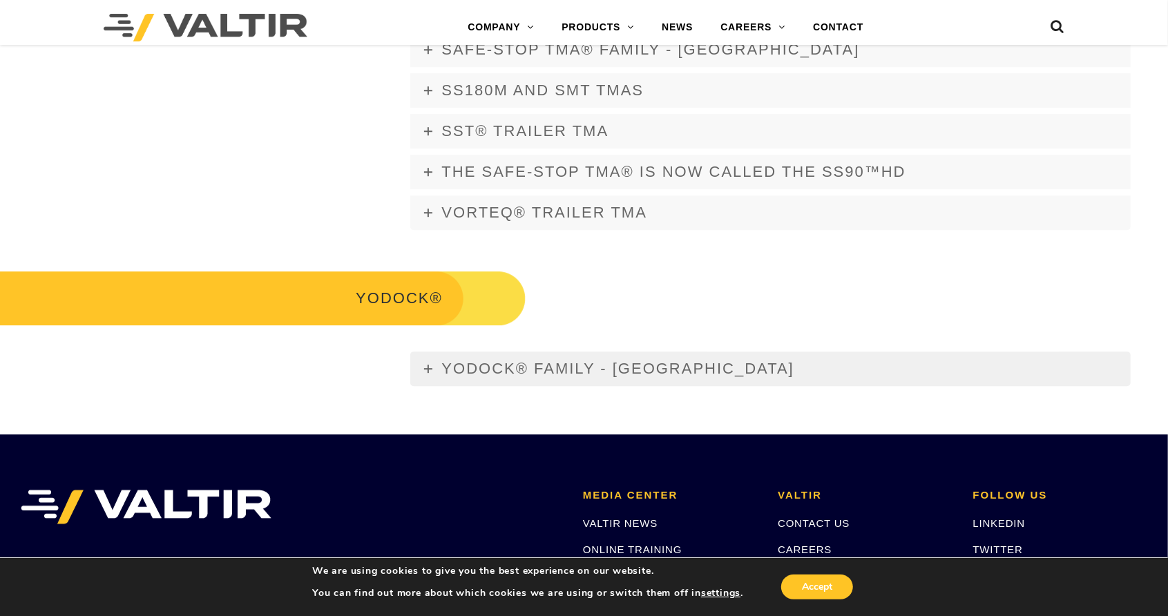
click at [432, 369] on link "YODOCK® FAMILY - [GEOGRAPHIC_DATA]" at bounding box center [770, 369] width 720 height 35
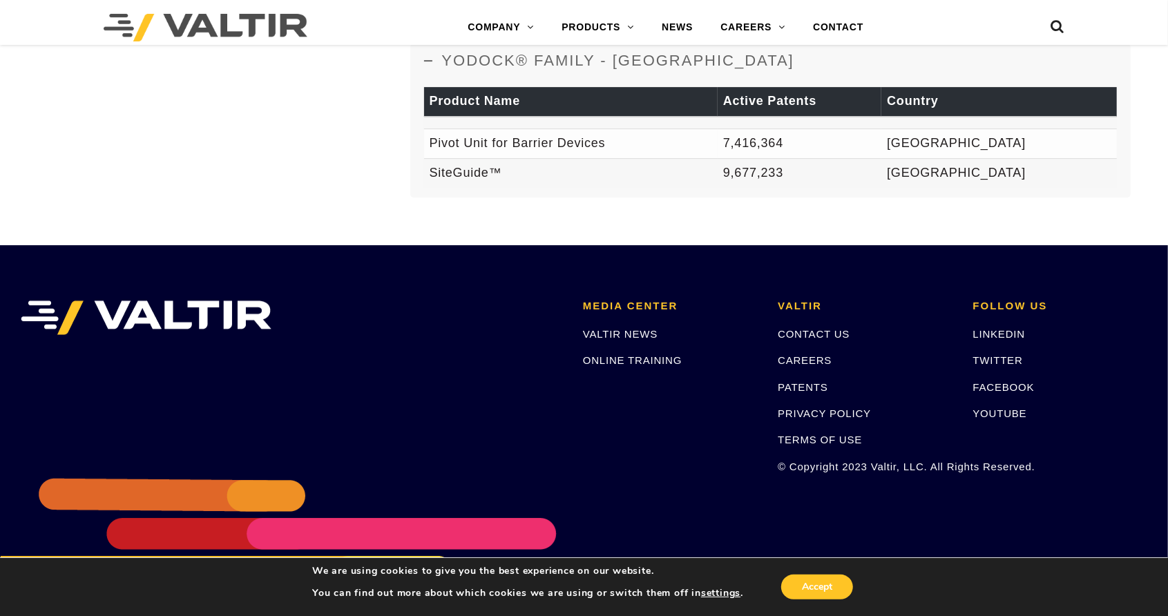
scroll to position [2975, 0]
